Goal: Download file/media

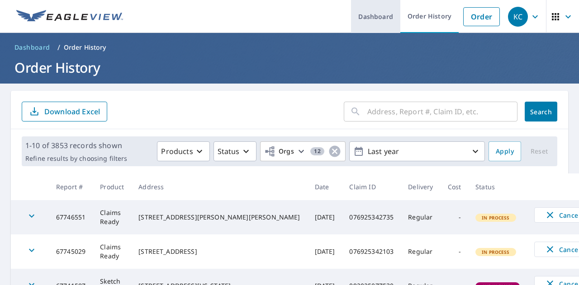
click at [382, 19] on link "Dashboard" at bounding box center [375, 16] width 49 height 33
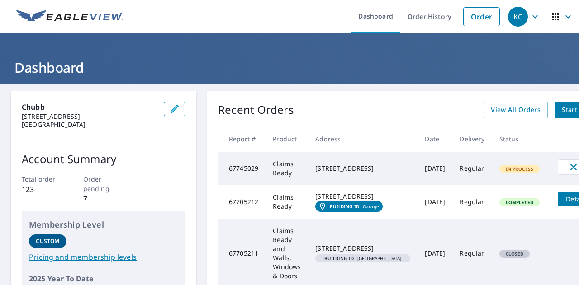
scroll to position [0, 35]
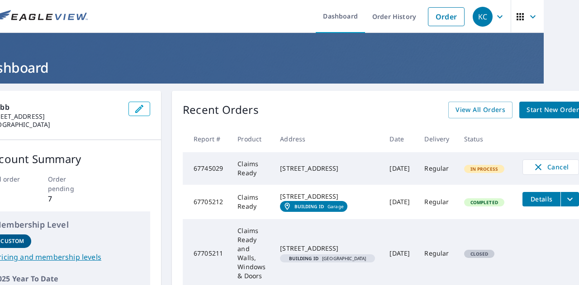
click at [533, 110] on span "Start New Order" at bounding box center [553, 110] width 52 height 11
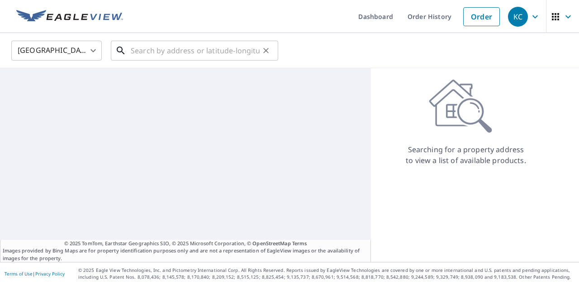
click at [180, 52] on input "text" at bounding box center [195, 50] width 129 height 25
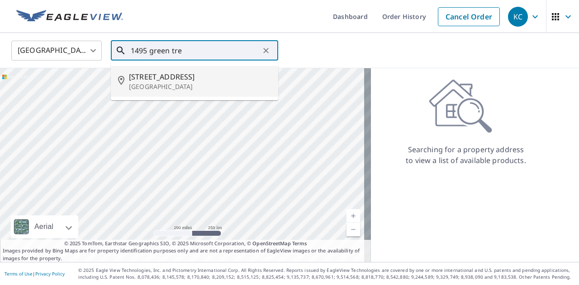
click at [181, 81] on span "[STREET_ADDRESS]" at bounding box center [200, 76] width 142 height 11
type input "[STREET_ADDRESS]"
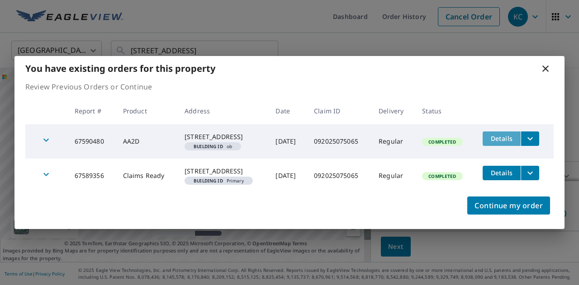
click at [509, 134] on span "Details" at bounding box center [501, 138] width 27 height 9
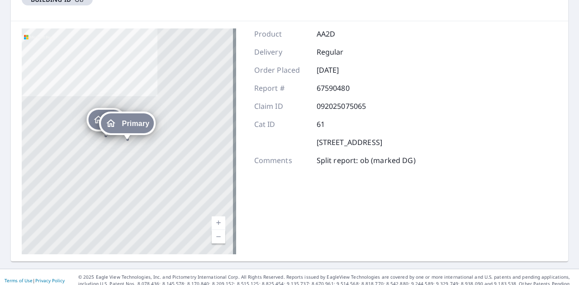
scroll to position [152, 0]
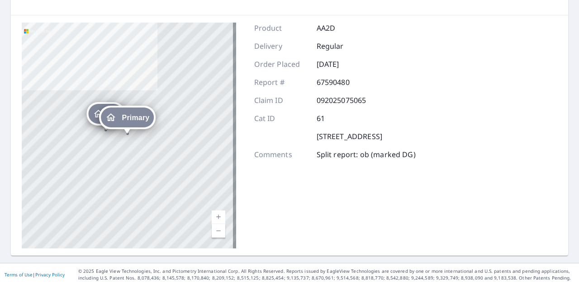
click at [96, 114] on icon "Dropped pin, building ob, Residential property, 1495 Green Trees Road Wayzata, …" at bounding box center [98, 114] width 9 height 8
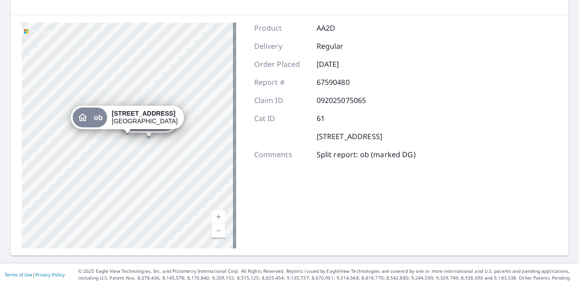
click at [88, 119] on div "ob" at bounding box center [89, 118] width 35 height 20
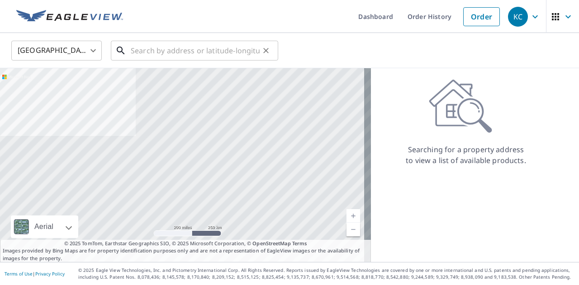
click at [219, 43] on input "text" at bounding box center [195, 50] width 129 height 25
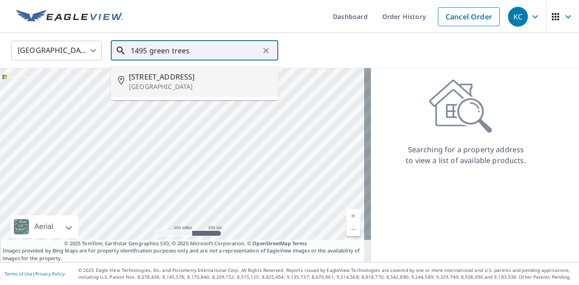
click at [165, 83] on p "[GEOGRAPHIC_DATA]" at bounding box center [200, 86] width 142 height 9
type input "[STREET_ADDRESS]"
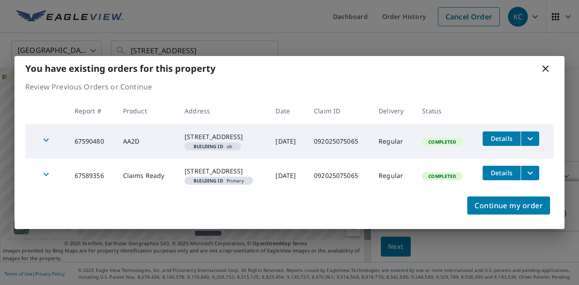
click at [533, 137] on icon "filesDropdownBtn-67590480" at bounding box center [530, 138] width 5 height 3
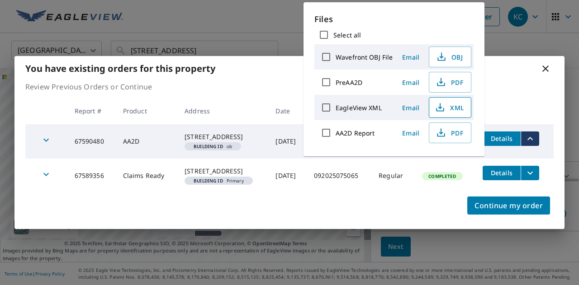
click at [457, 107] on span "XML" at bounding box center [449, 107] width 29 height 11
click at [290, 193] on td "[DATE]" at bounding box center [287, 176] width 38 height 34
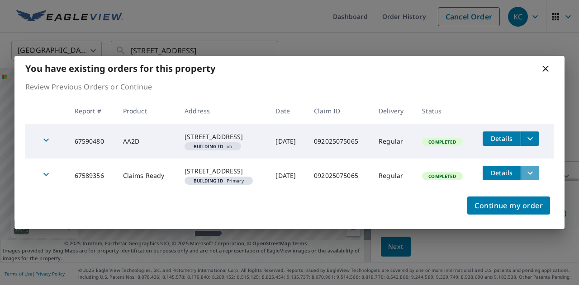
click at [535, 179] on button "filesDropdownBtn-67589356" at bounding box center [530, 173] width 19 height 14
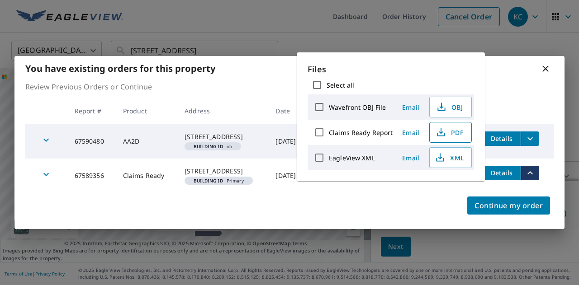
click at [451, 133] on span "PDF" at bounding box center [449, 132] width 29 height 11
click at [461, 162] on span "XML" at bounding box center [449, 157] width 29 height 11
